Goal: Information Seeking & Learning: Learn about a topic

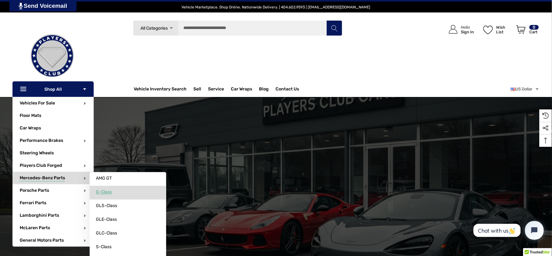
click at [101, 194] on span "G-Class" at bounding box center [104, 193] width 16 height 6
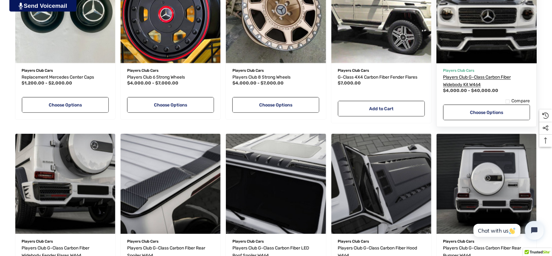
click at [458, 76] on span "Players Club G-Class Carbon Fiber Widebody Kit W464" at bounding box center [477, 81] width 68 height 13
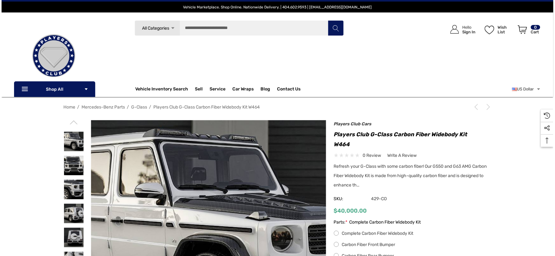
scroll to position [104, 0]
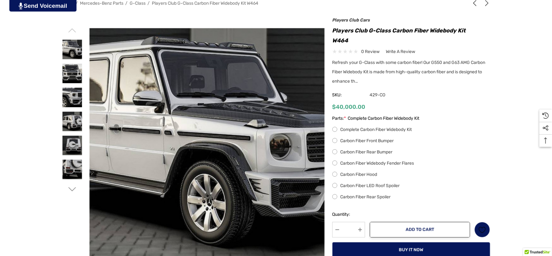
click at [197, 141] on img at bounding box center [206, 145] width 235 height 235
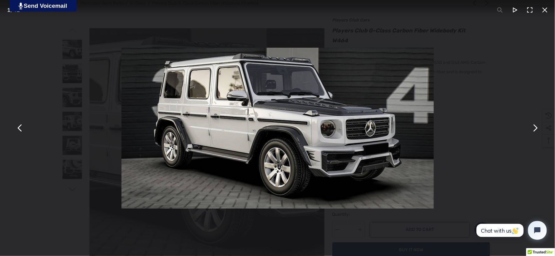
click at [484, 110] on div "You can close this modal content with the ESC key" at bounding box center [277, 128] width 555 height 256
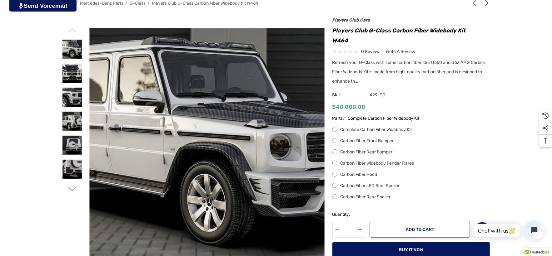
click at [334, 28] on h1 "Players Club G-Class Carbon Fiber Widebody Kit W464" at bounding box center [411, 36] width 158 height 20
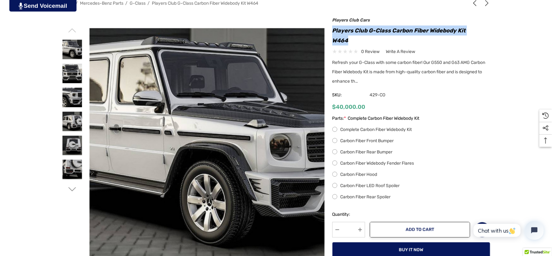
click at [359, 40] on h1 "Players Club G-Class Carbon Fiber Widebody Kit W464" at bounding box center [411, 36] width 158 height 20
copy h1 "Players Club G-Class Carbon Fiber Widebody Kit W464"
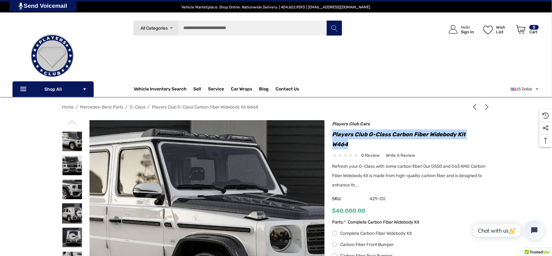
click at [67, 217] on img at bounding box center [72, 214] width 20 height 20
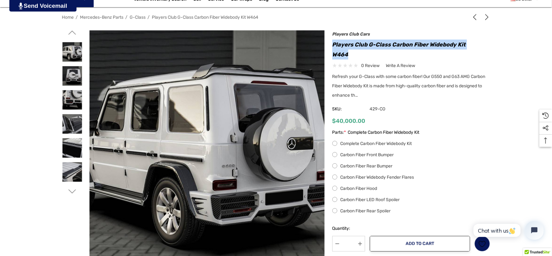
scroll to position [104, 0]
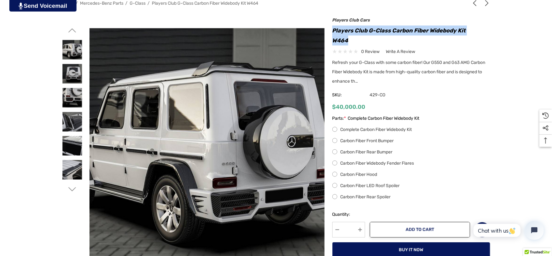
click at [136, 2] on span "G-Class" at bounding box center [138, 3] width 16 height 5
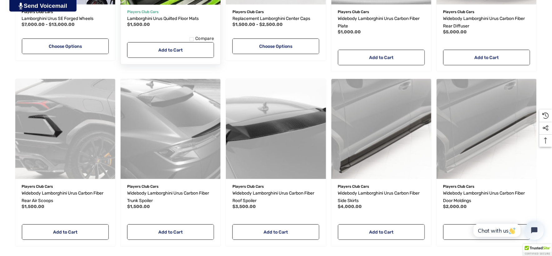
scroll to position [486, 0]
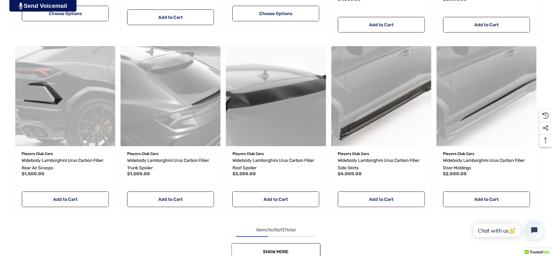
click at [298, 248] on link "Show More" at bounding box center [275, 252] width 89 height 17
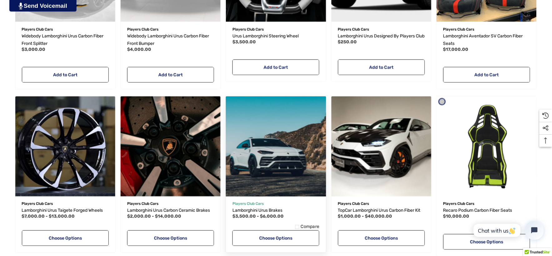
scroll to position [972, 0]
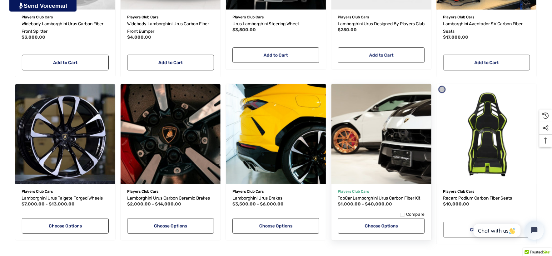
click at [388, 176] on button "Add to Wishlist" at bounding box center [401, 181] width 37 height 12
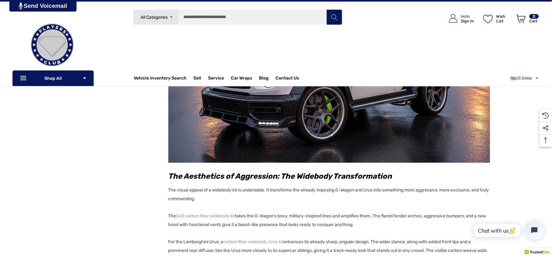
scroll to position [710, 0]
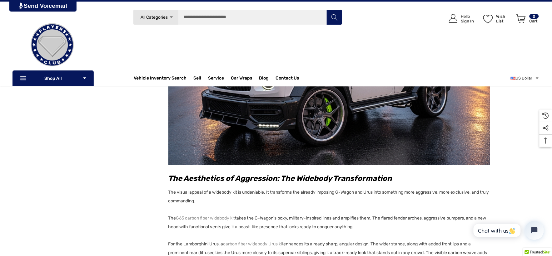
click at [435, 116] on img at bounding box center [329, 78] width 322 height 176
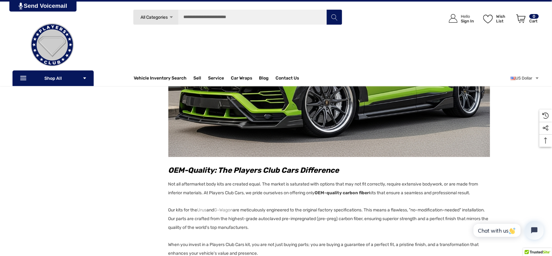
scroll to position [1003, 0]
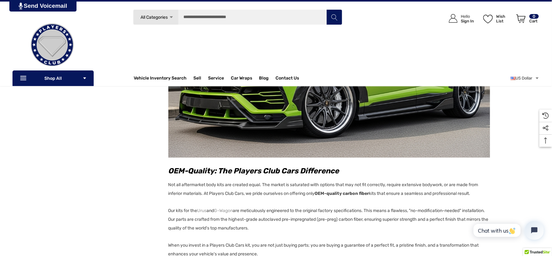
click at [342, 126] on img at bounding box center [329, 71] width 322 height 176
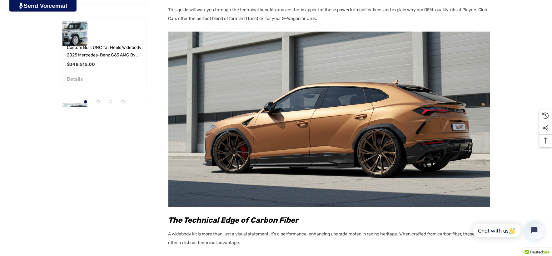
scroll to position [367, 0]
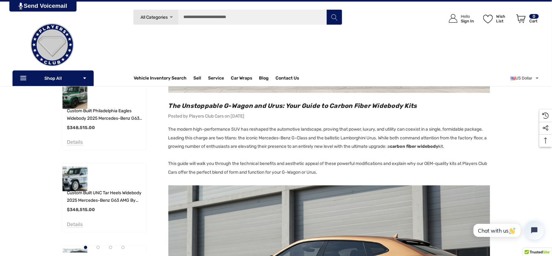
scroll to position [208, 0]
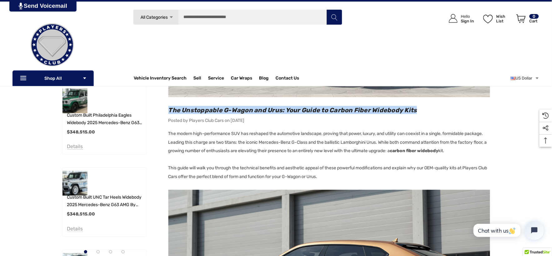
click at [418, 108] on h2 "The Unstoppable G-Wagon and Urus: Your Guide to Carbon Fiber Widebody Kits" at bounding box center [329, 110] width 322 height 8
copy span "The Unstoppable G-Wagon and Urus: Your Guide to Carbon Fiber Widebody Kits"
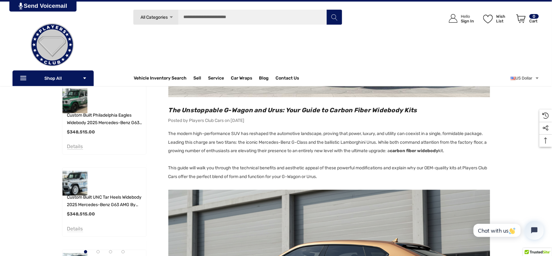
click at [169, 169] on p "This guide will walk you through the technical benefits and aesthetic appeal of…" at bounding box center [329, 172] width 322 height 17
click at [344, 176] on p "This guide will walk you through the technical benefits and aesthetic appeal of…" at bounding box center [329, 172] width 322 height 17
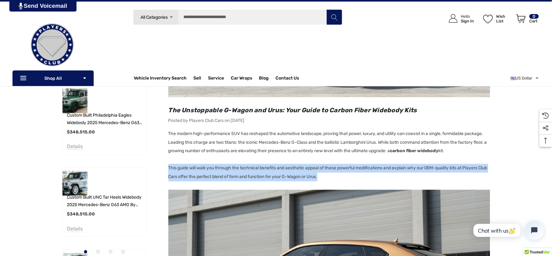
click at [344, 176] on p "This guide will walk you through the technical benefits and aesthetic appeal of…" at bounding box center [329, 172] width 322 height 17
copy p "This guide will walk you through the technical benefits and aesthetic appeal of…"
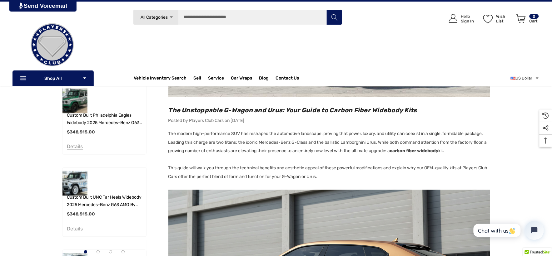
click at [422, 110] on h2 "The Unstoppable G-Wagon and Urus: Your Guide to Carbon Fiber Widebody Kits" at bounding box center [329, 110] width 322 height 8
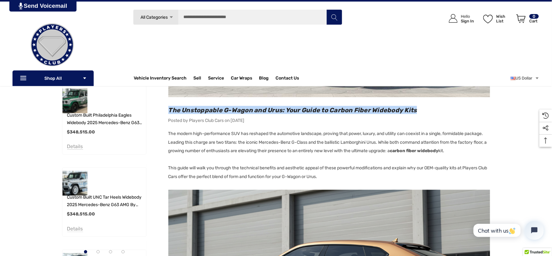
click at [422, 110] on h2 "The Unstoppable G-Wagon and Urus: Your Guide to Carbon Fiber Widebody Kits" at bounding box center [329, 110] width 322 height 8
copy span "The Unstoppable G-Wagon and Urus: Your Guide to Carbon Fiber Widebody Kits"
